Goal: Communication & Community: Ask a question

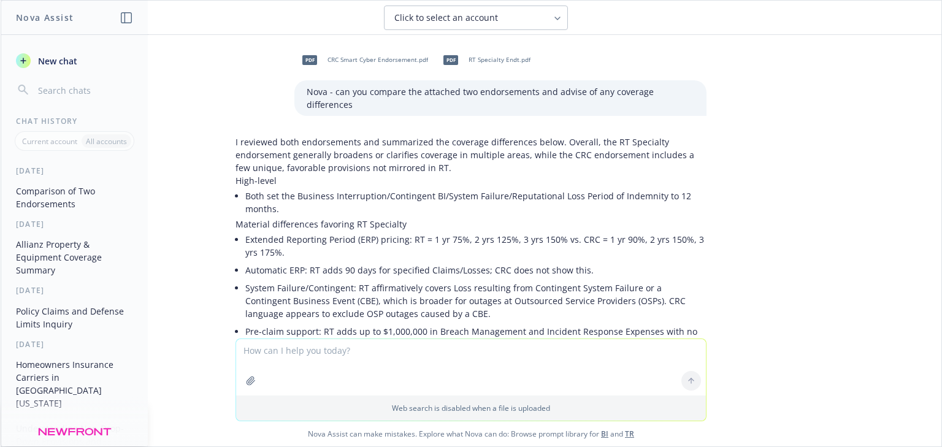
scroll to position [770, 0]
